Goal: Transaction & Acquisition: Purchase product/service

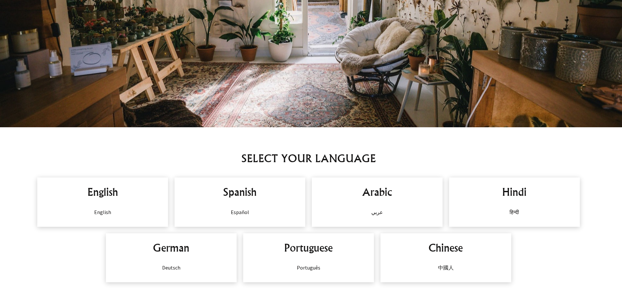
scroll to position [433, 0]
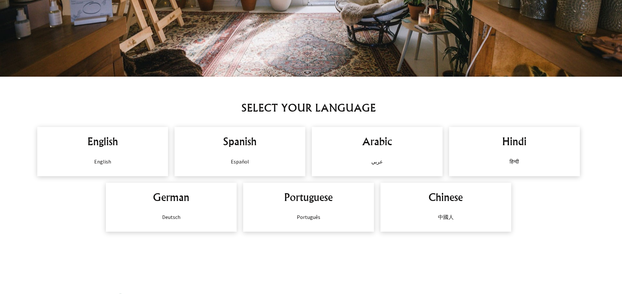
click at [242, 143] on h2 "Spanish" at bounding box center [240, 142] width 118 height 16
click at [240, 162] on p "Español" at bounding box center [240, 162] width 118 height 8
click at [240, 144] on h2 "Spanish" at bounding box center [240, 142] width 118 height 16
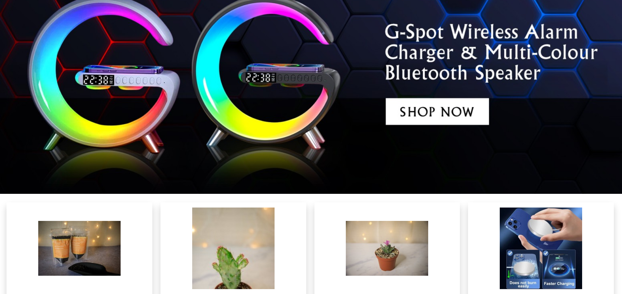
scroll to position [1866, 0]
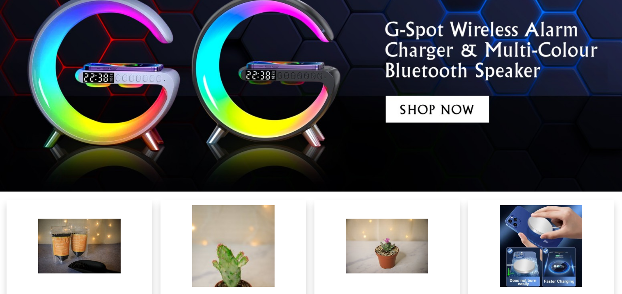
click at [455, 115] on img at bounding box center [311, 73] width 622 height 238
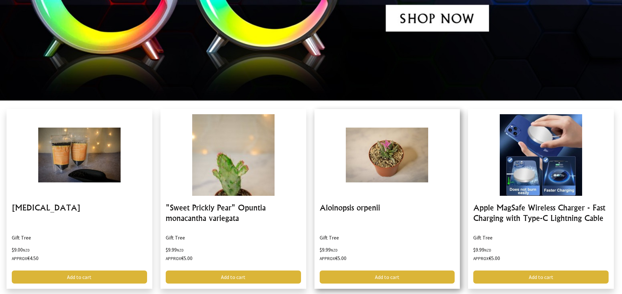
scroll to position [2033, 0]
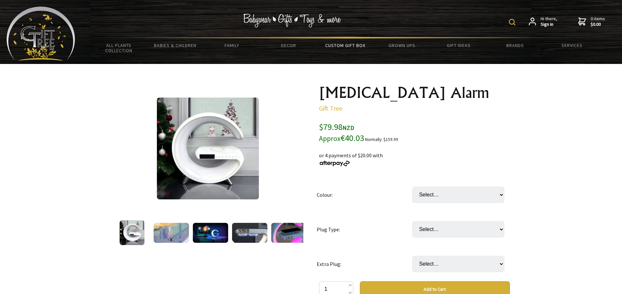
click at [341, 43] on link "Custom Gift Box" at bounding box center [345, 46] width 57 height 14
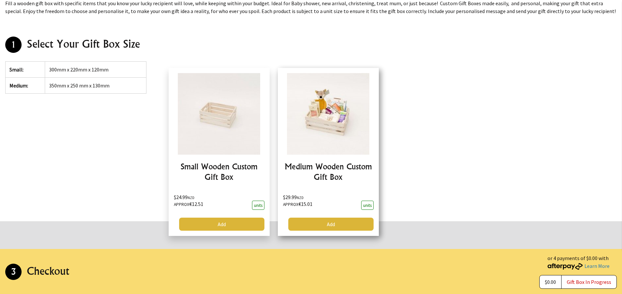
scroll to position [100, 0]
